Goal: Information Seeking & Learning: Stay updated

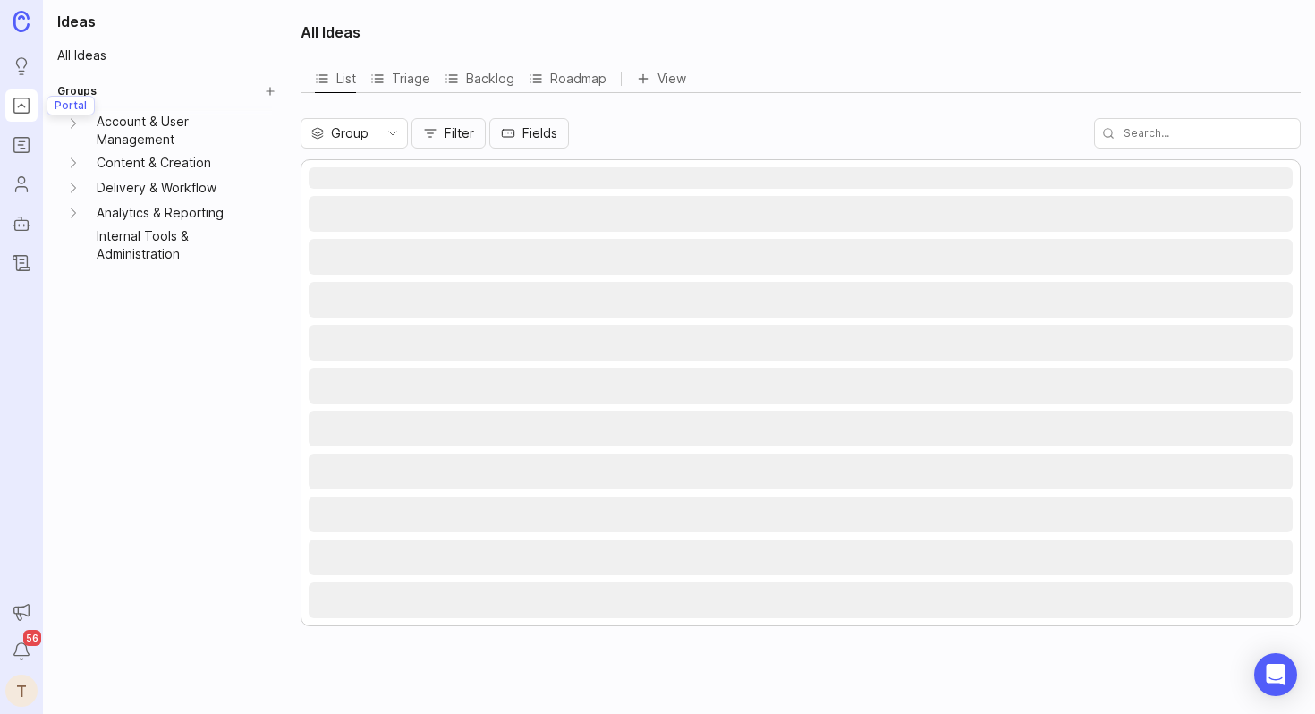
click at [16, 96] on icon "Portal" at bounding box center [22, 105] width 20 height 21
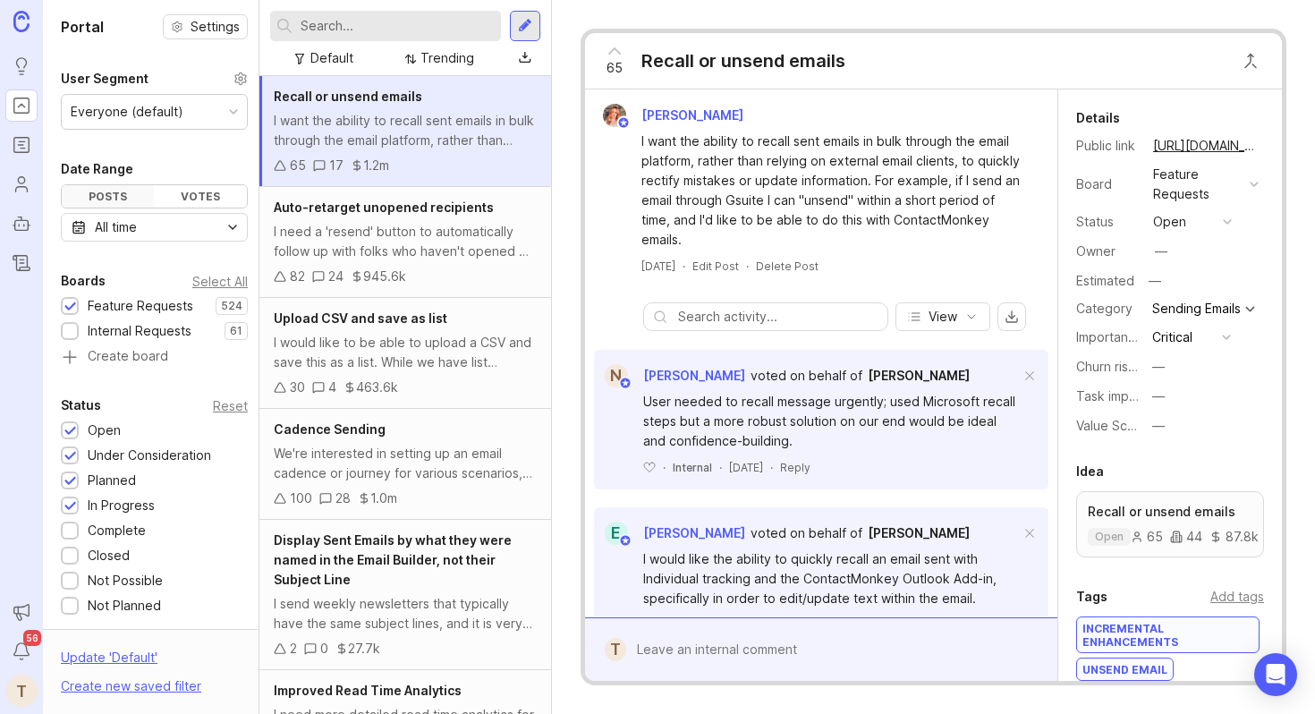
click at [97, 206] on div "Posts" at bounding box center [108, 196] width 92 height 22
click at [352, 58] on div "Default" at bounding box center [332, 58] width 43 height 20
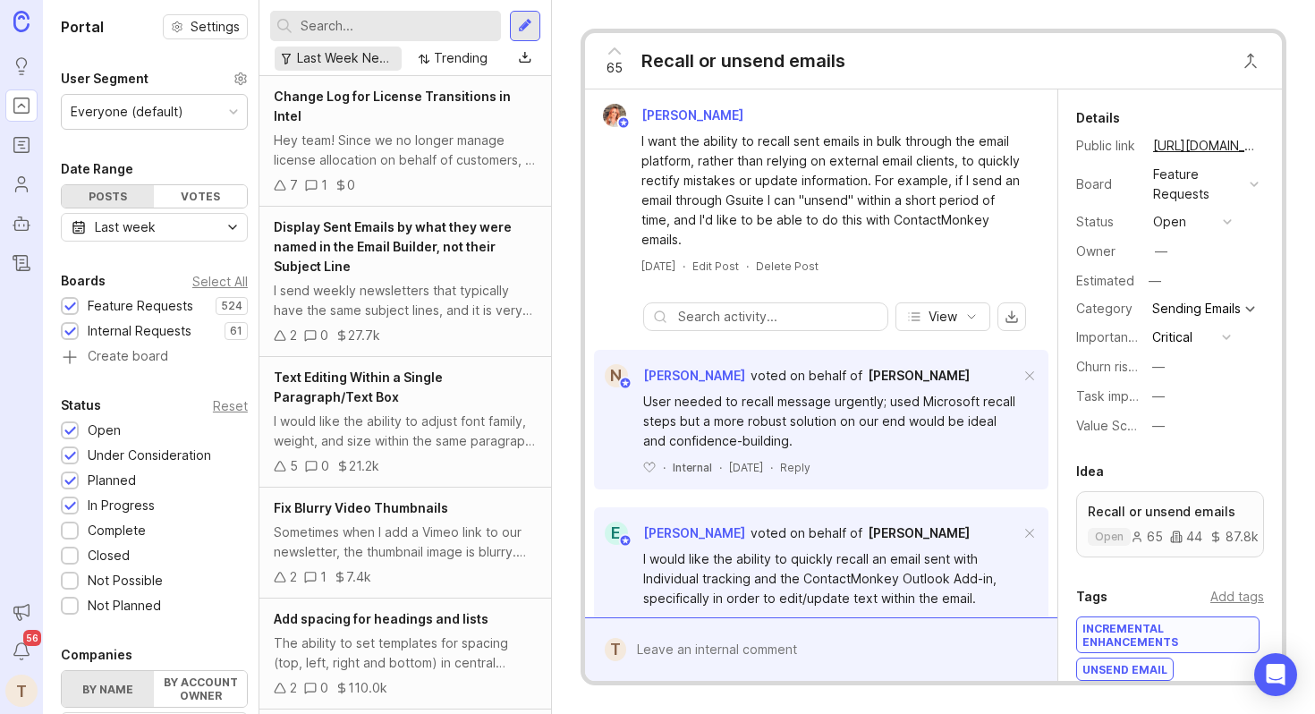
click at [344, 68] on div "Last Week New Requests" at bounding box center [338, 59] width 126 height 24
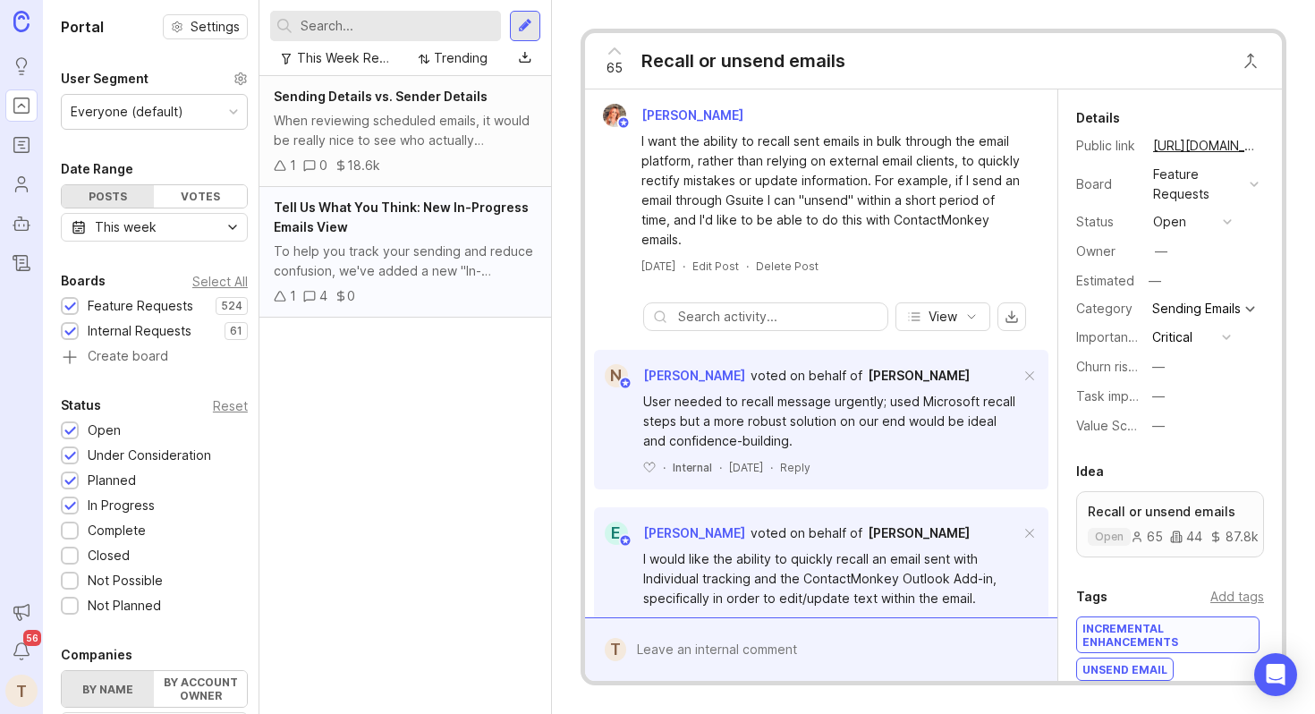
click at [348, 251] on div "To help you track your sending and reduce confusion, we've added a new "In-Prog…" at bounding box center [405, 261] width 263 height 39
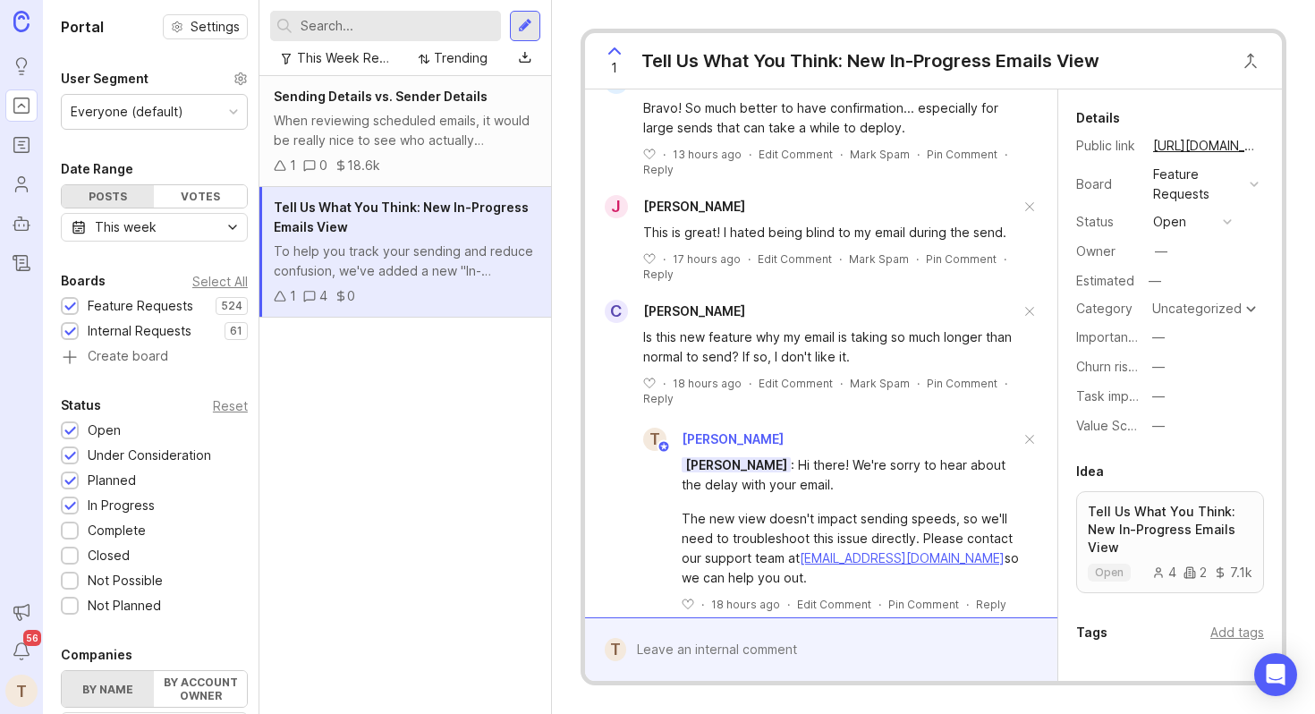
scroll to position [277, 0]
